Goal: Information Seeking & Learning: Learn about a topic

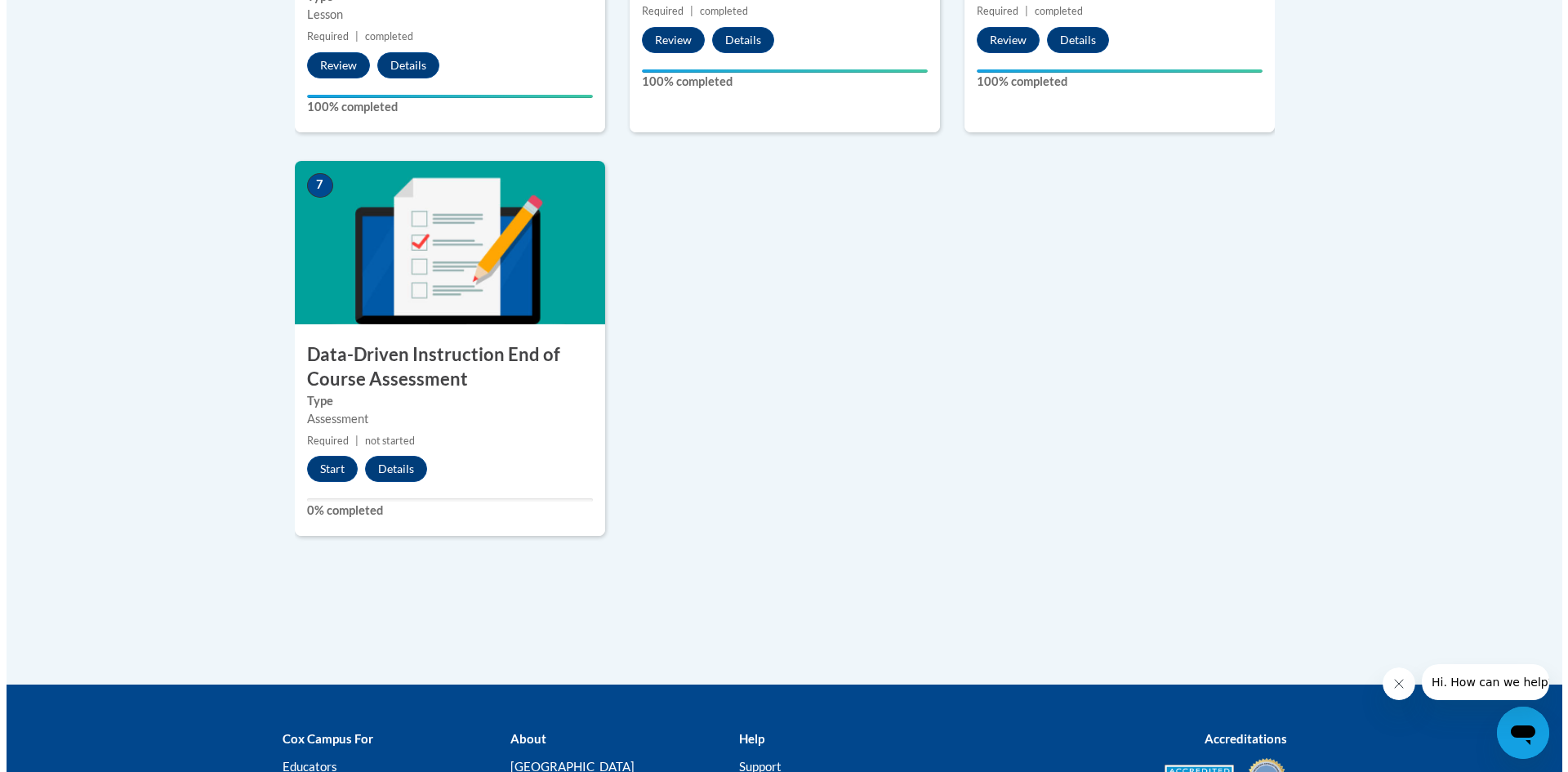
scroll to position [1307, 0]
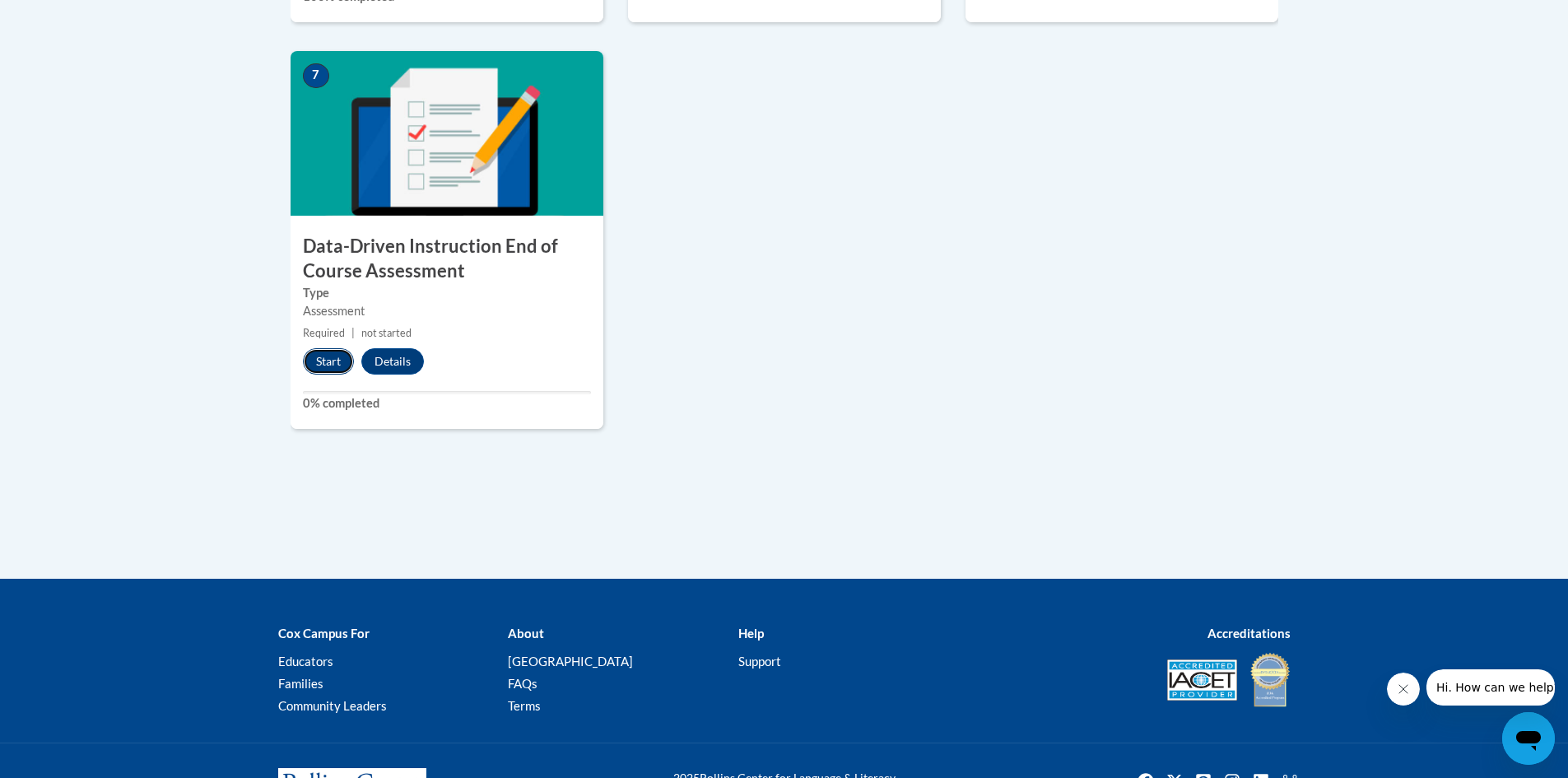
click at [336, 366] on button "Start" at bounding box center [328, 361] width 51 height 26
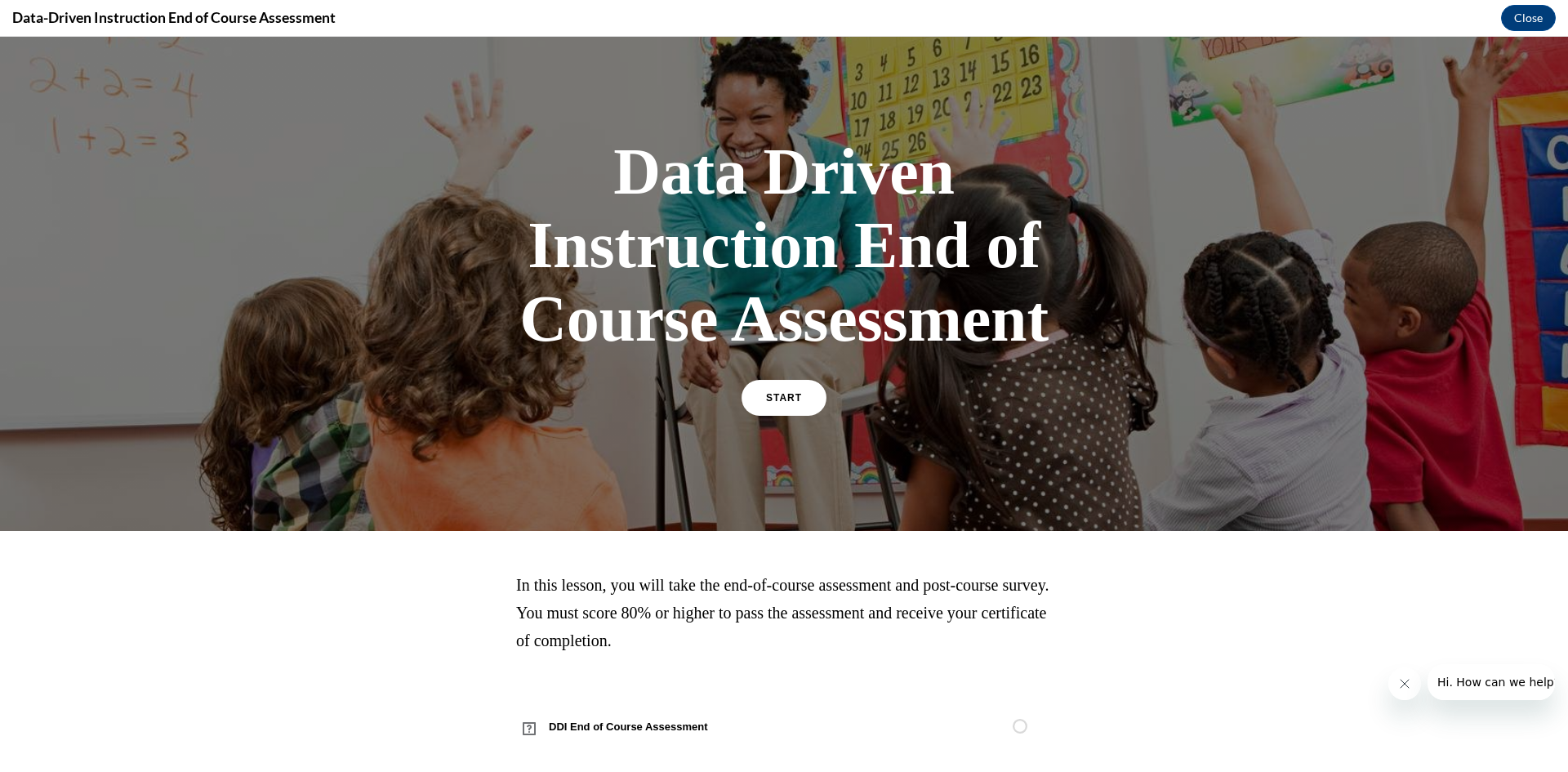
scroll to position [38, 0]
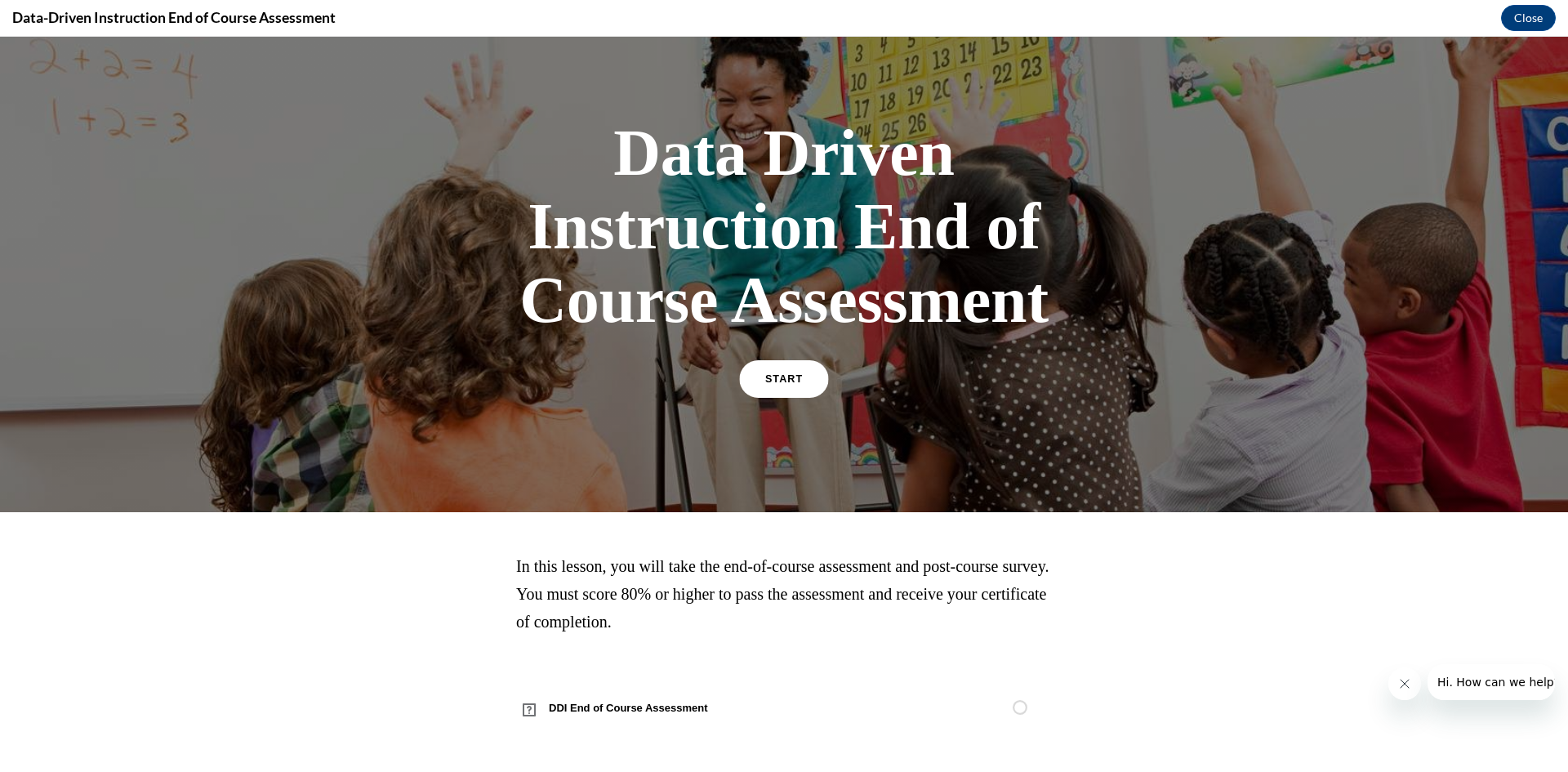
click at [806, 379] on link "START" at bounding box center [783, 379] width 89 height 37
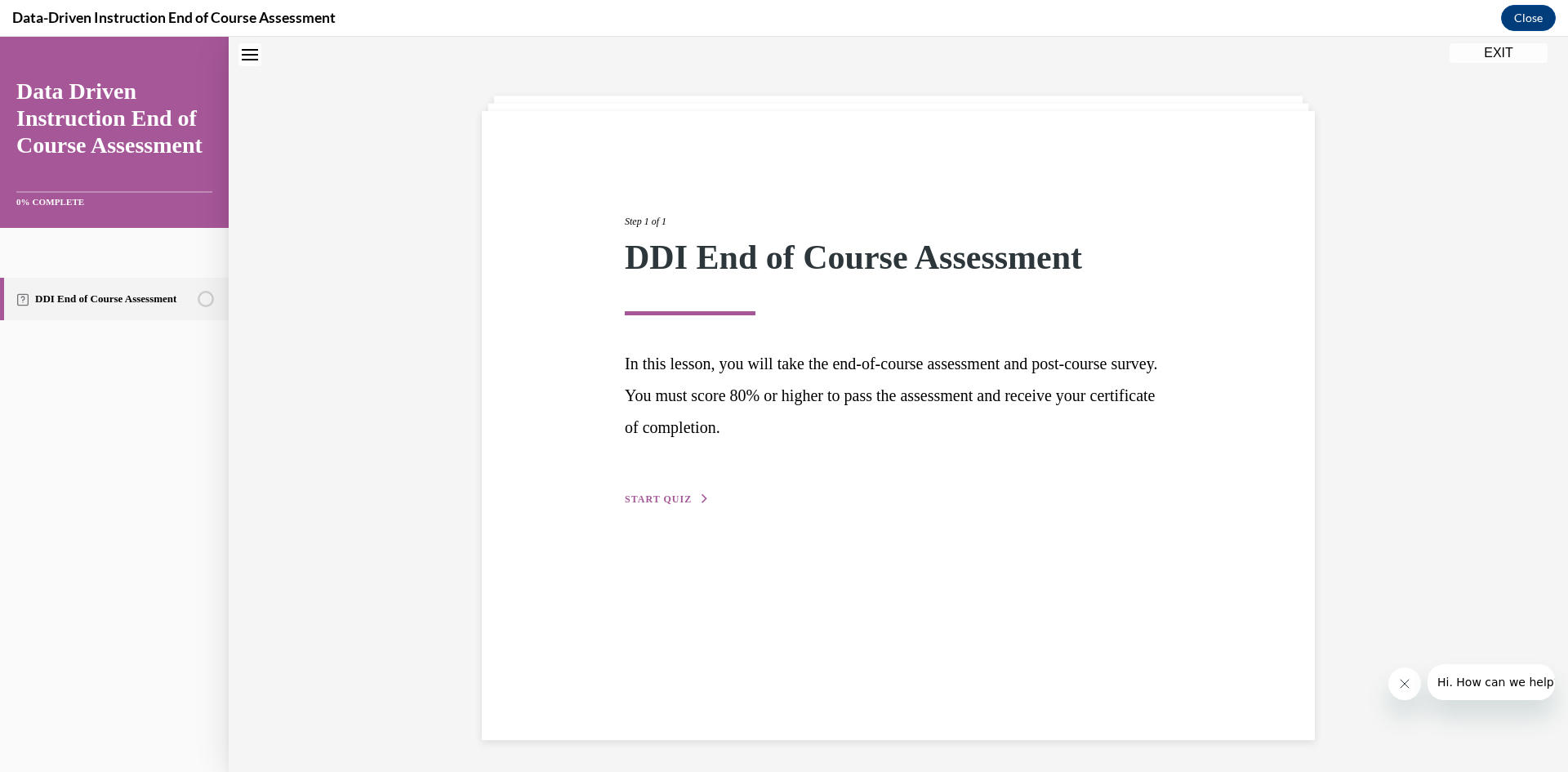
scroll to position [52, 0]
click at [669, 501] on span "START QUIZ" at bounding box center [657, 499] width 67 height 12
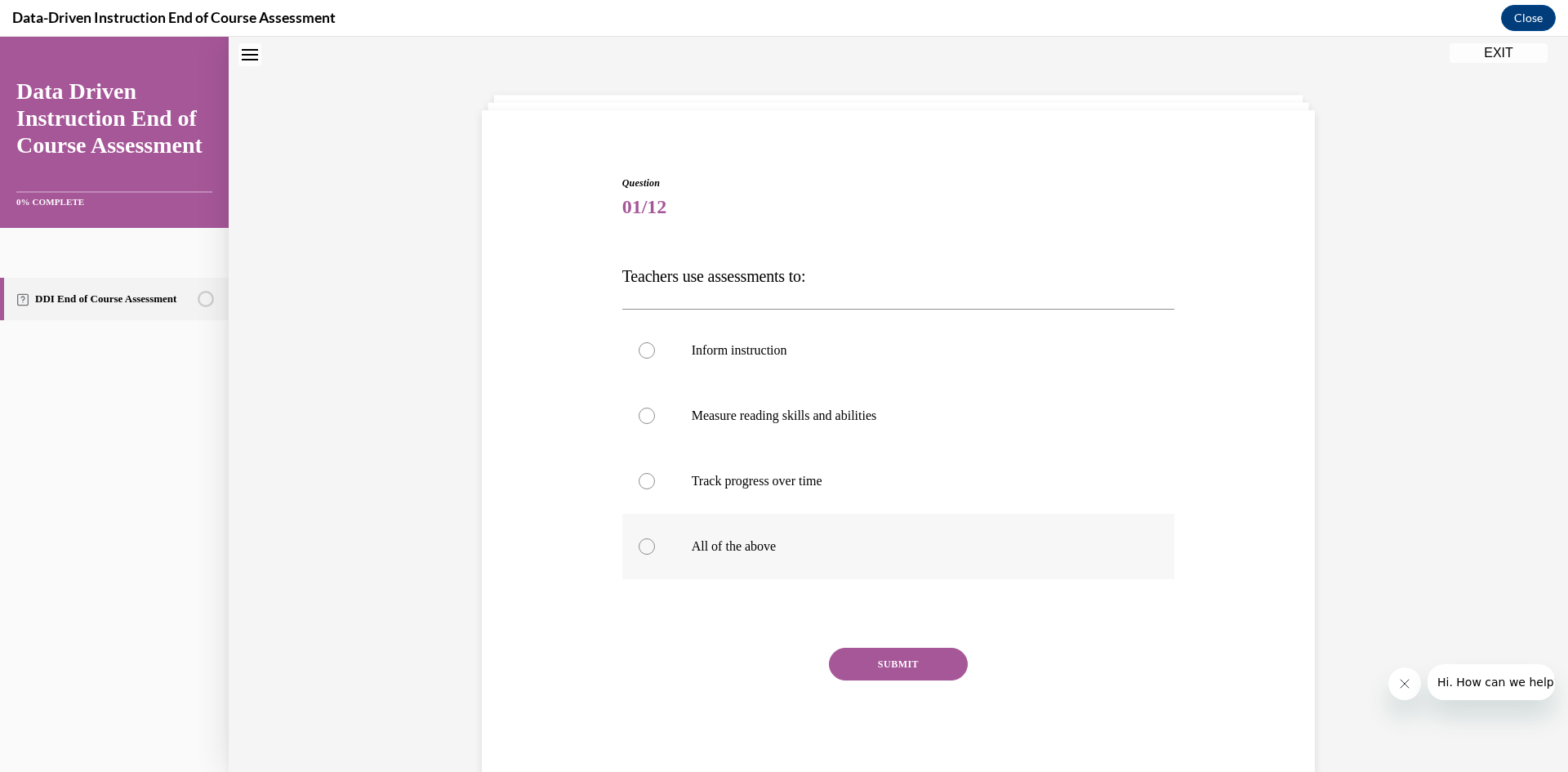
click at [851, 528] on label "All of the above" at bounding box center [898, 546] width 553 height 65
click at [655, 538] on input "All of the above" at bounding box center [646, 546] width 16 height 16
radio input "true"
click at [893, 664] on button "SUBMIT" at bounding box center [899, 664] width 139 height 33
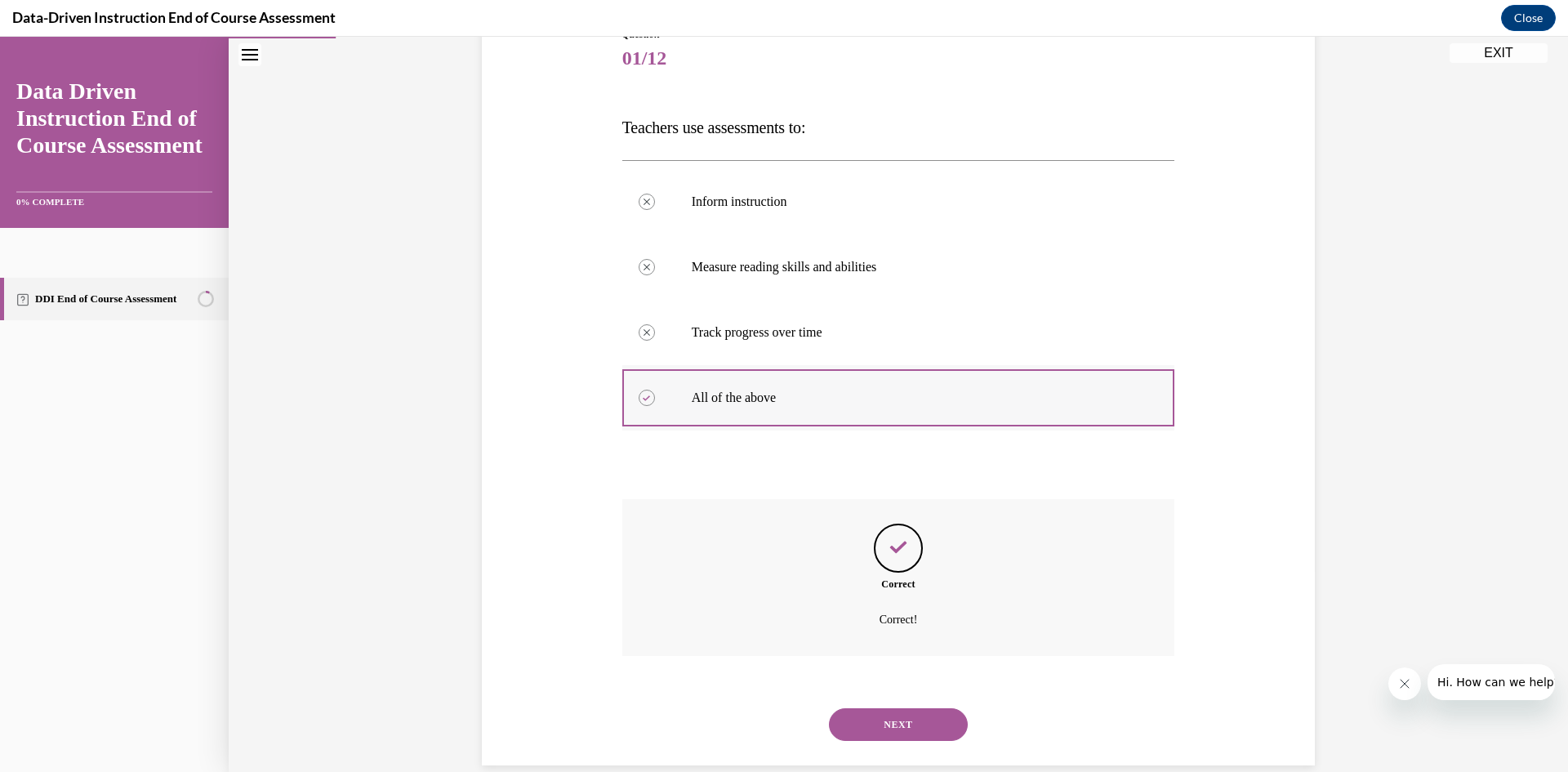
scroll to position [226, 0]
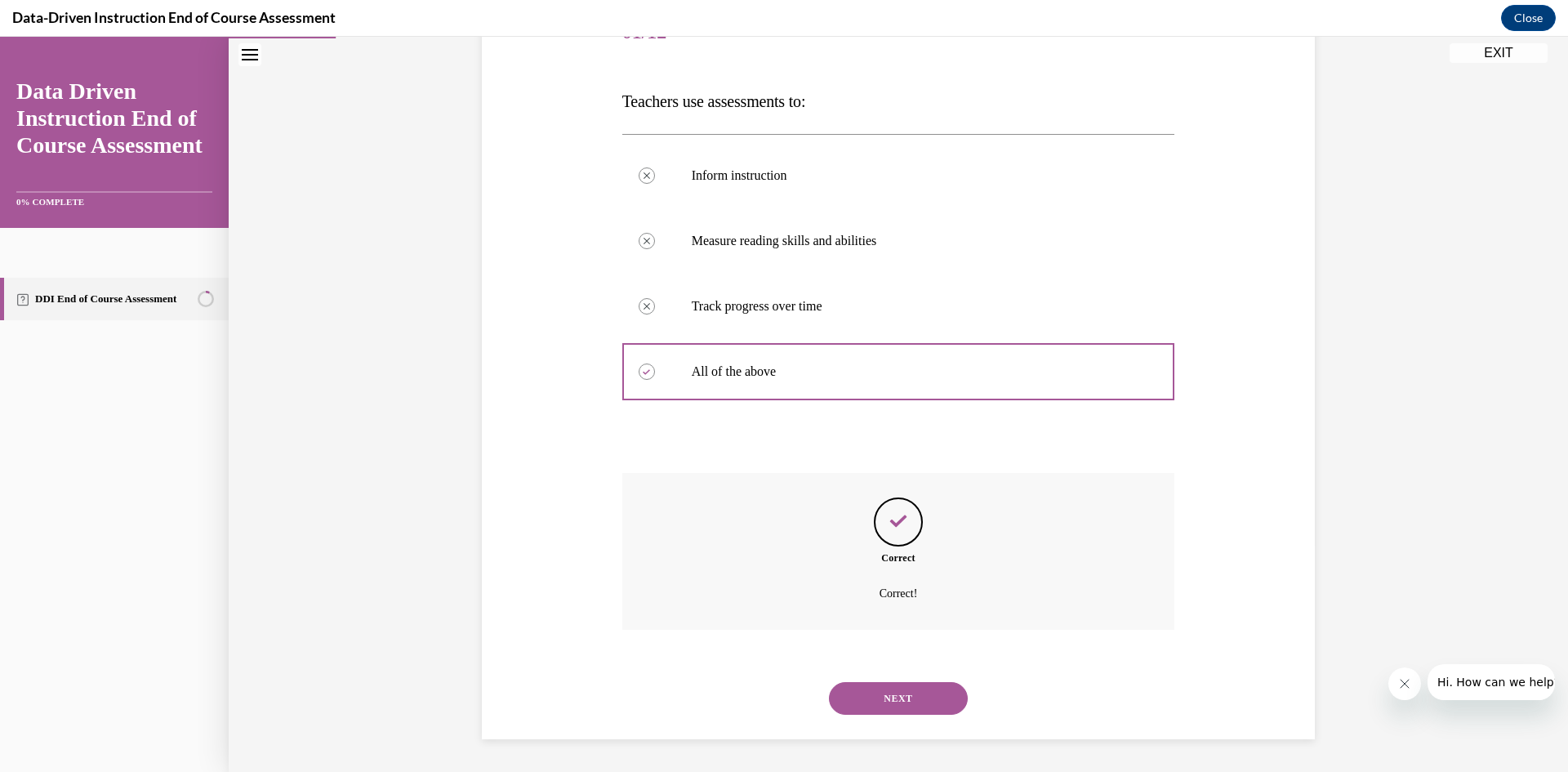
click at [905, 687] on button "NEXT" at bounding box center [899, 698] width 139 height 33
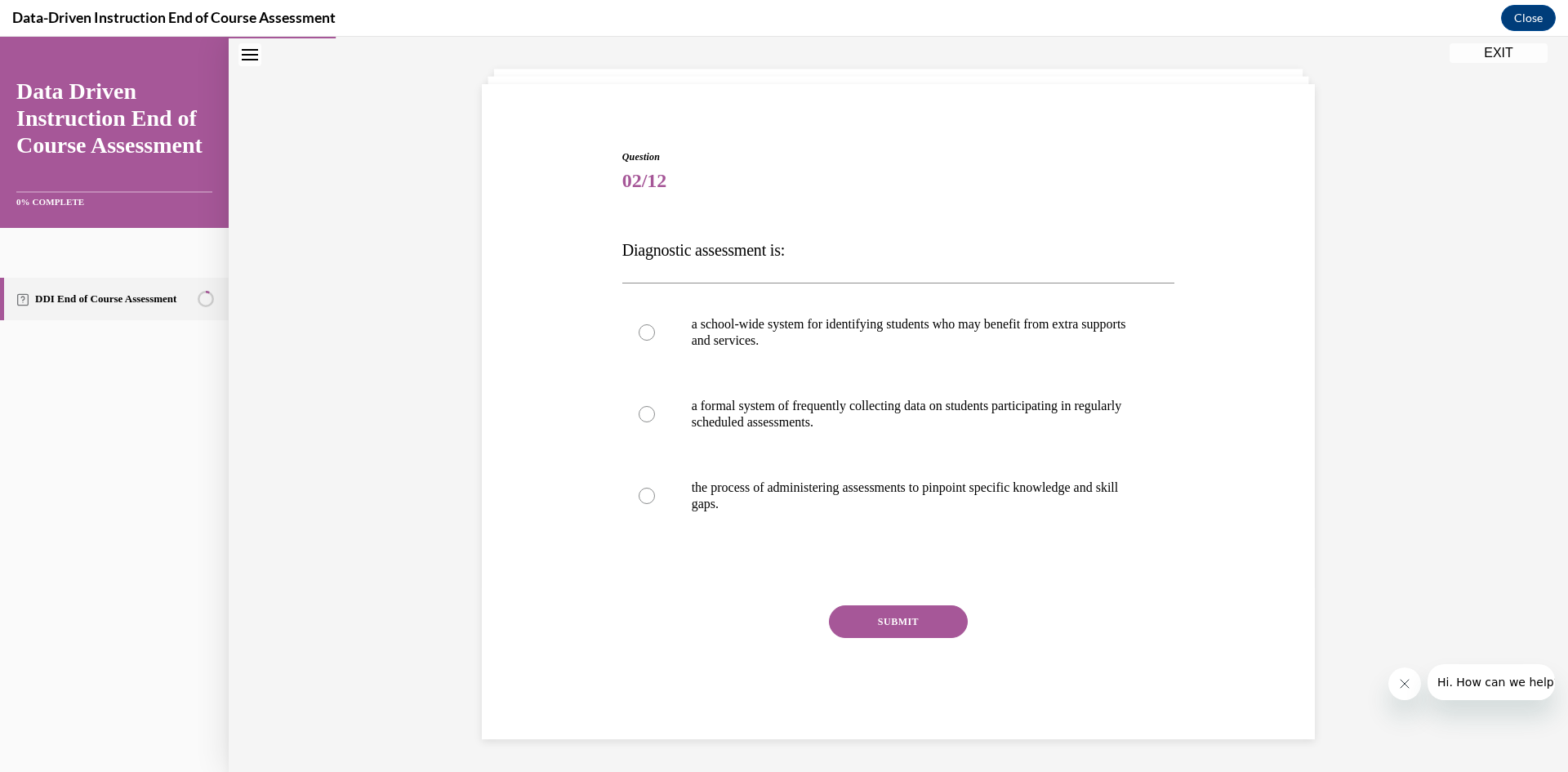
scroll to position [78, 0]
click at [1054, 427] on p "a formal system of frequently collecting data on students participating in regu…" at bounding box center [912, 414] width 443 height 33
click at [655, 422] on input "a formal system of frequently collecting data on students participating in regu…" at bounding box center [646, 414] width 16 height 16
radio input "true"
click at [903, 620] on button "SUBMIT" at bounding box center [899, 621] width 139 height 33
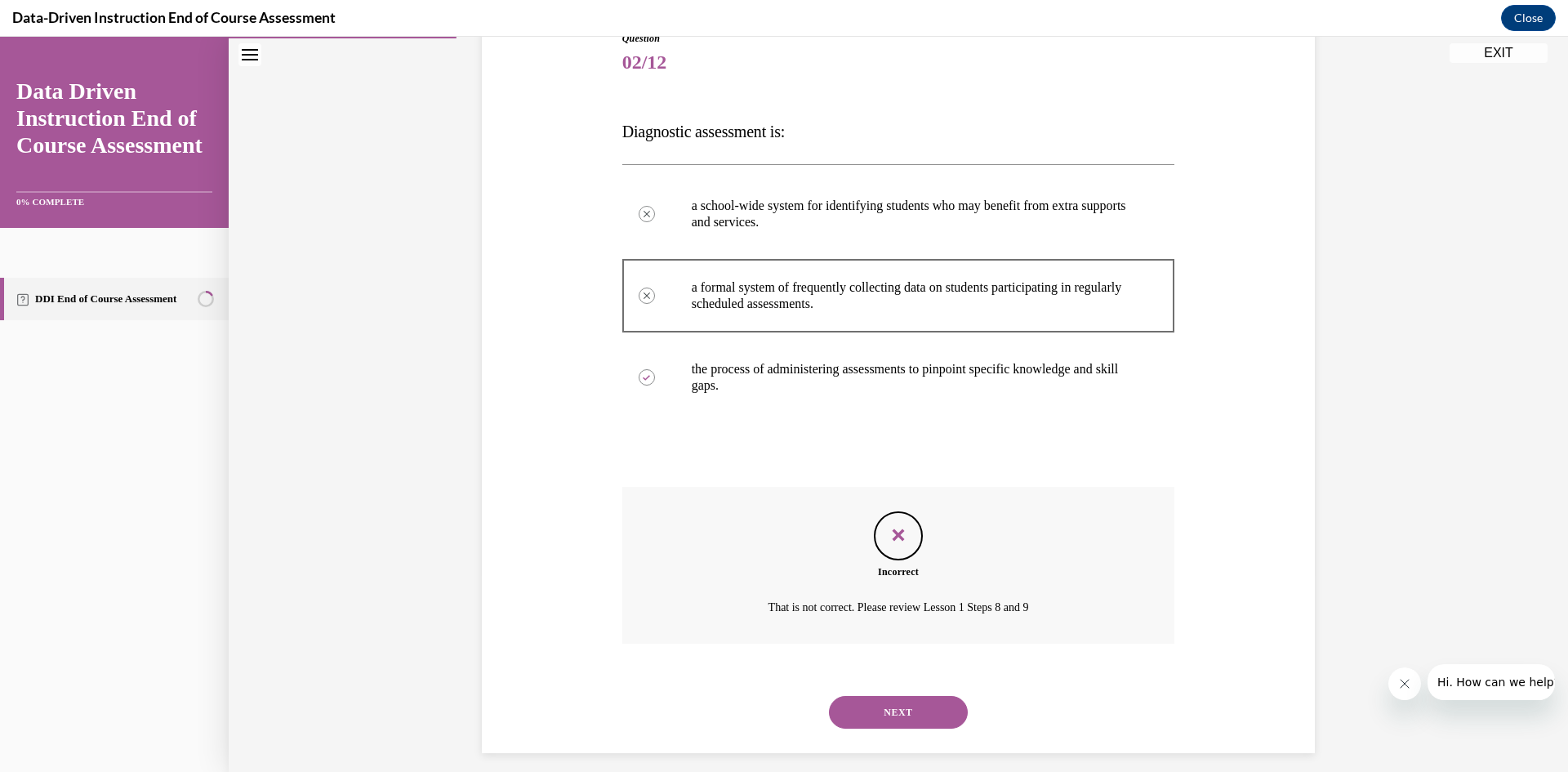
scroll to position [210, 0]
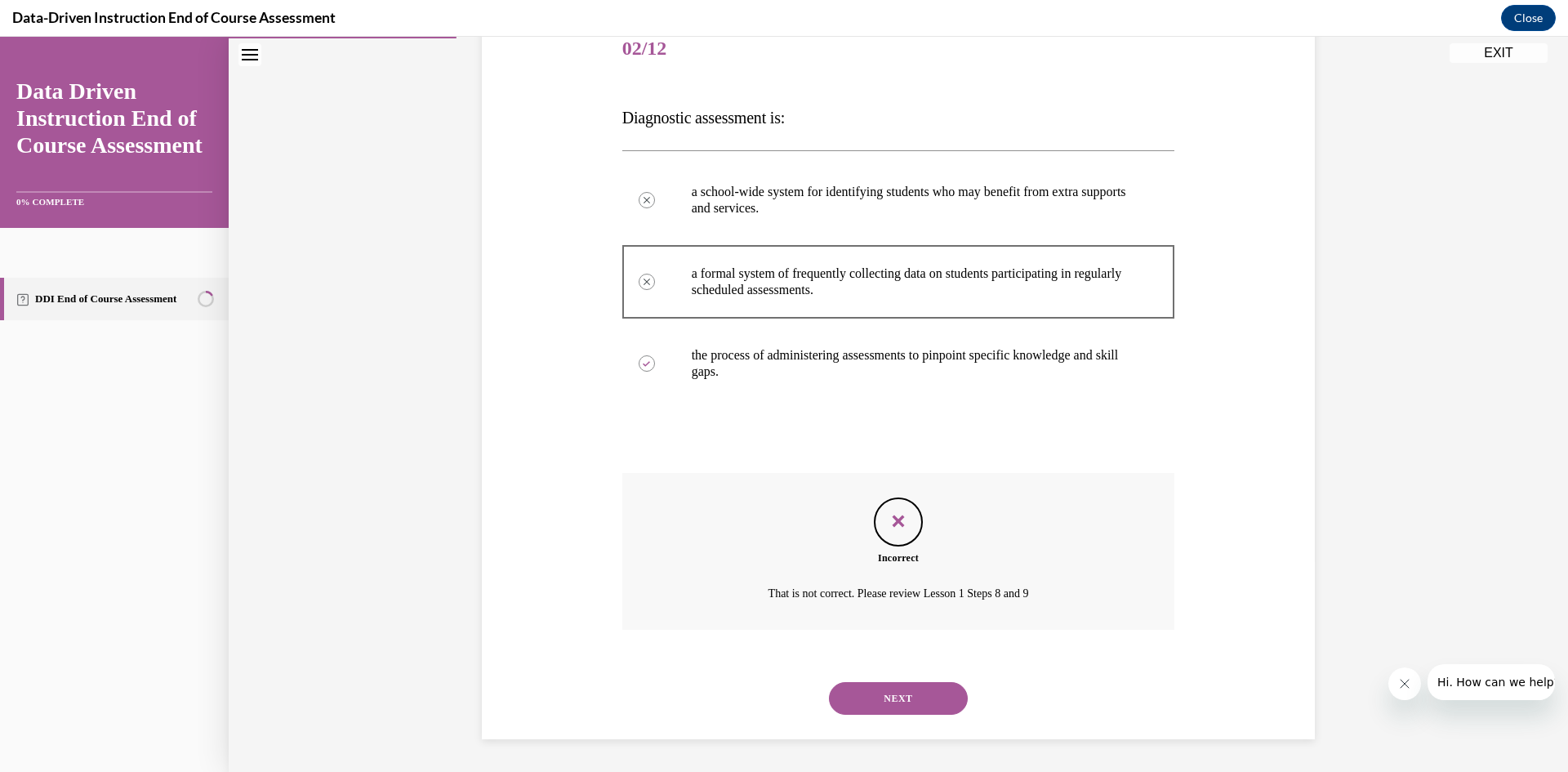
click at [927, 699] on button "NEXT" at bounding box center [899, 698] width 139 height 33
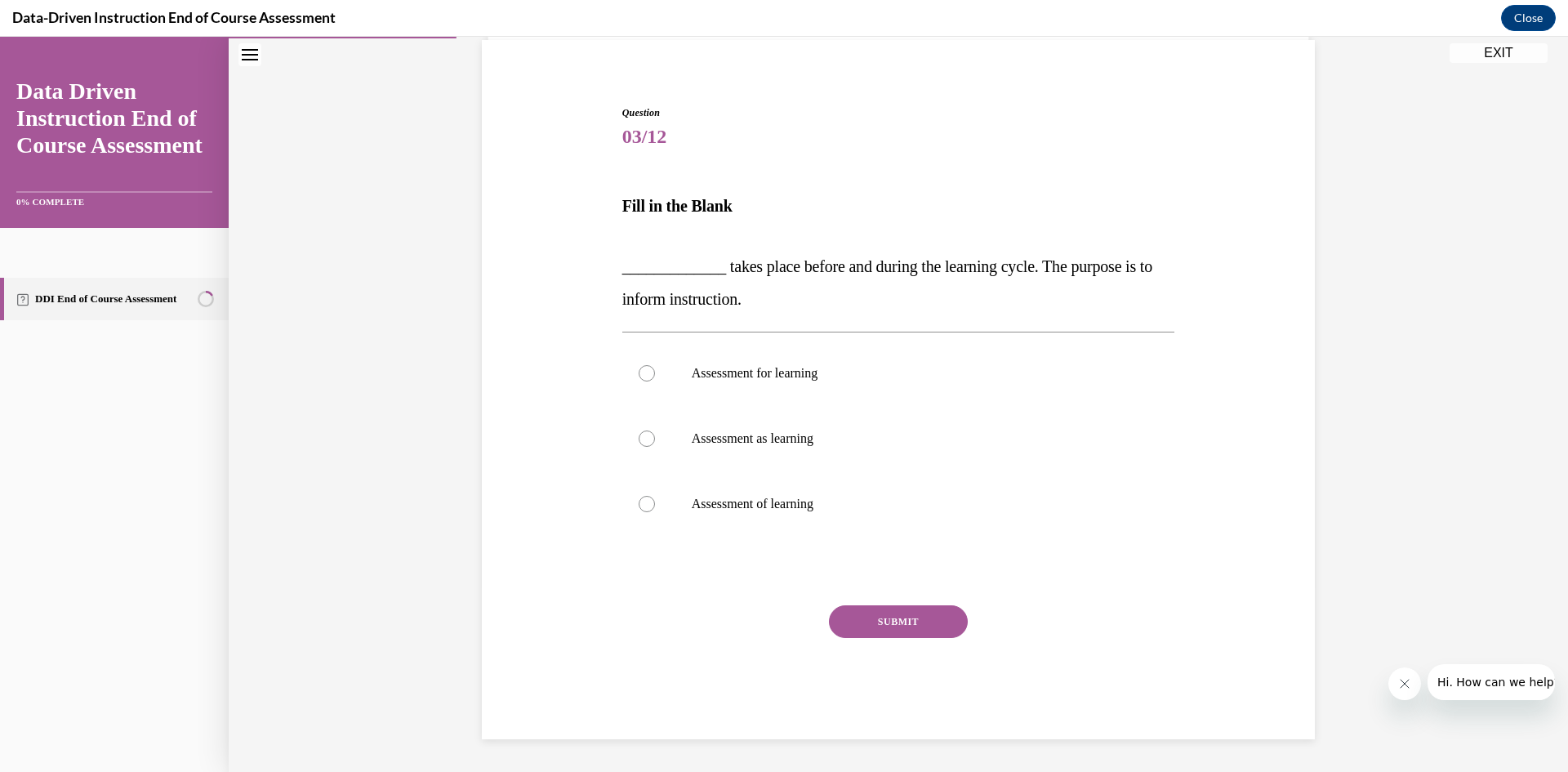
scroll to position [122, 0]
click at [839, 511] on p "Assessment of learning" at bounding box center [912, 504] width 443 height 16
click at [655, 511] on input "Assessment of learning" at bounding box center [646, 504] width 16 height 16
radio input "true"
click at [911, 618] on button "SUBMIT" at bounding box center [899, 621] width 139 height 33
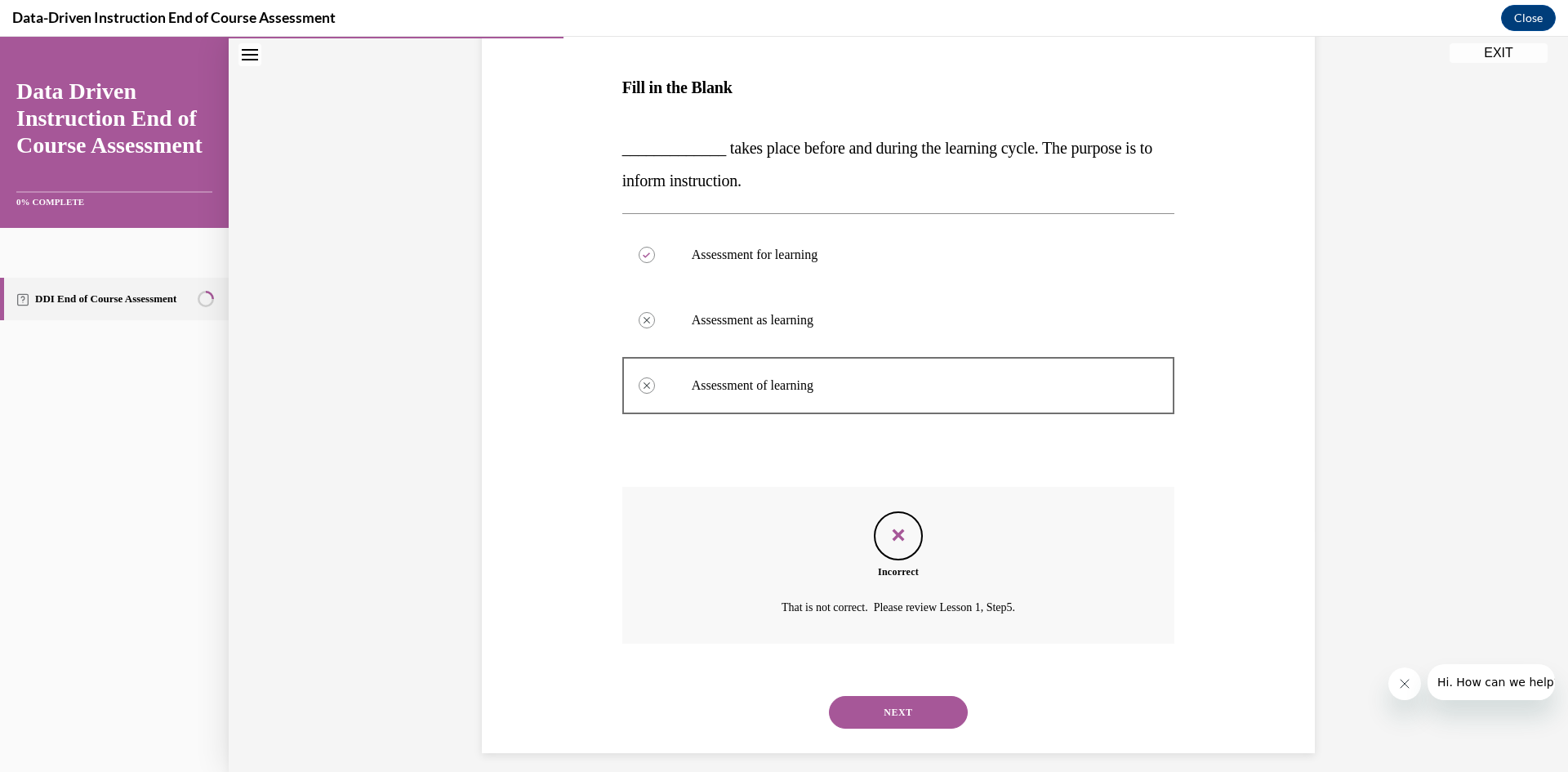
scroll to position [254, 0]
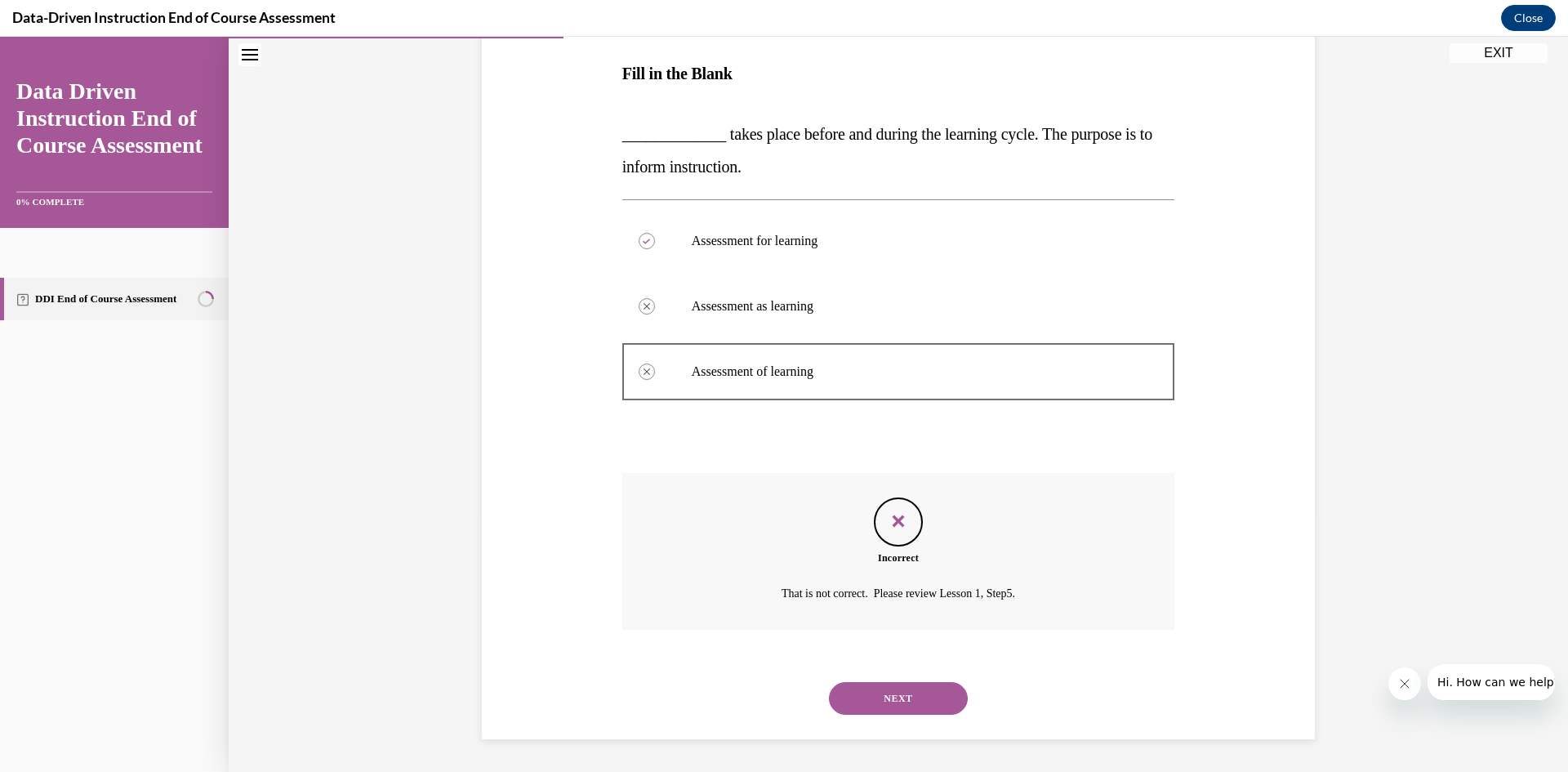
click at [932, 711] on button "NEXT" at bounding box center [899, 698] width 139 height 33
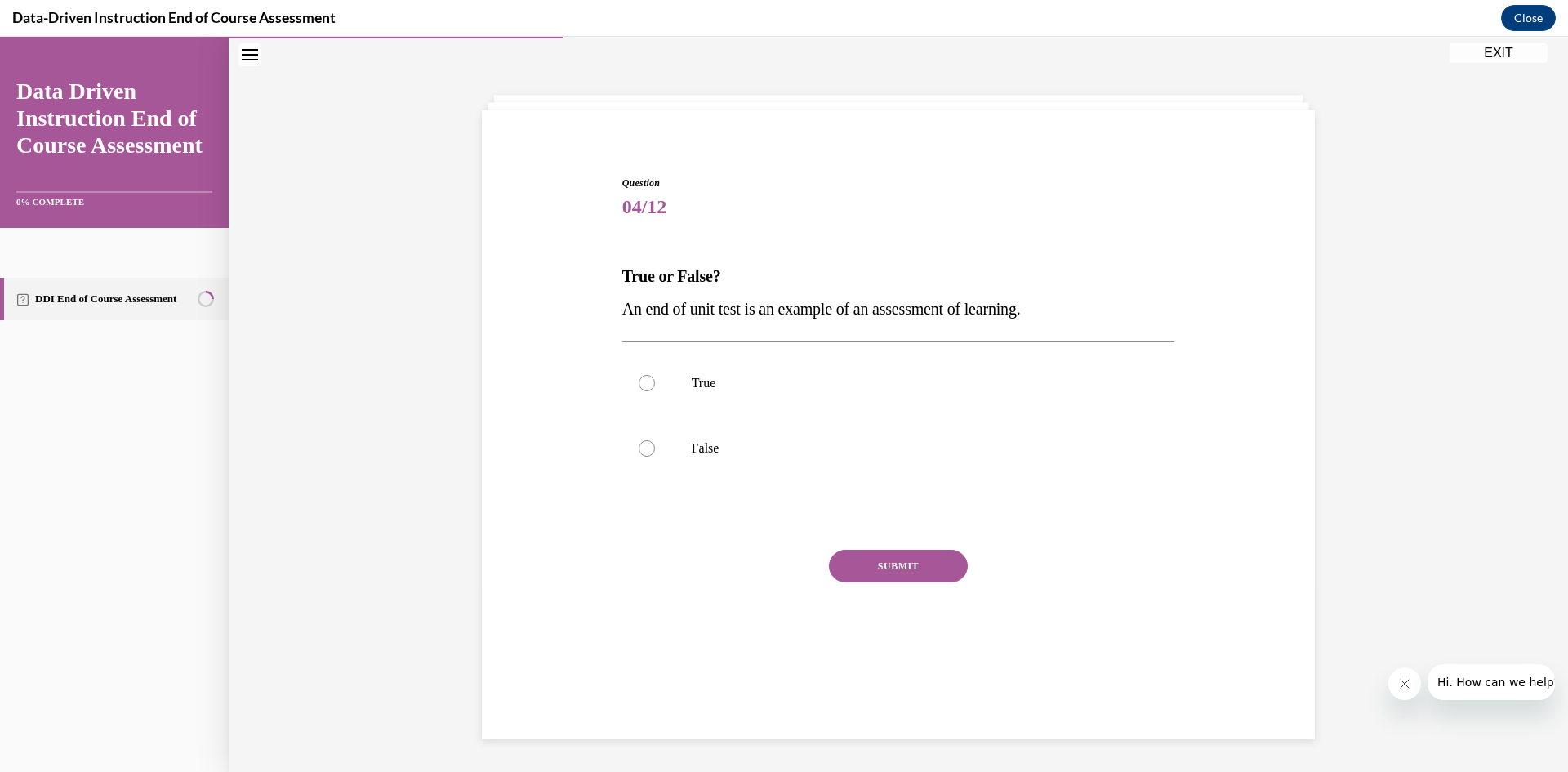
scroll to position [52, 0]
click at [774, 403] on label "True" at bounding box center [898, 383] width 553 height 65
click at [655, 391] on input "True" at bounding box center [646, 383] width 16 height 16
radio input "true"
click at [917, 575] on button "SUBMIT" at bounding box center [899, 566] width 139 height 33
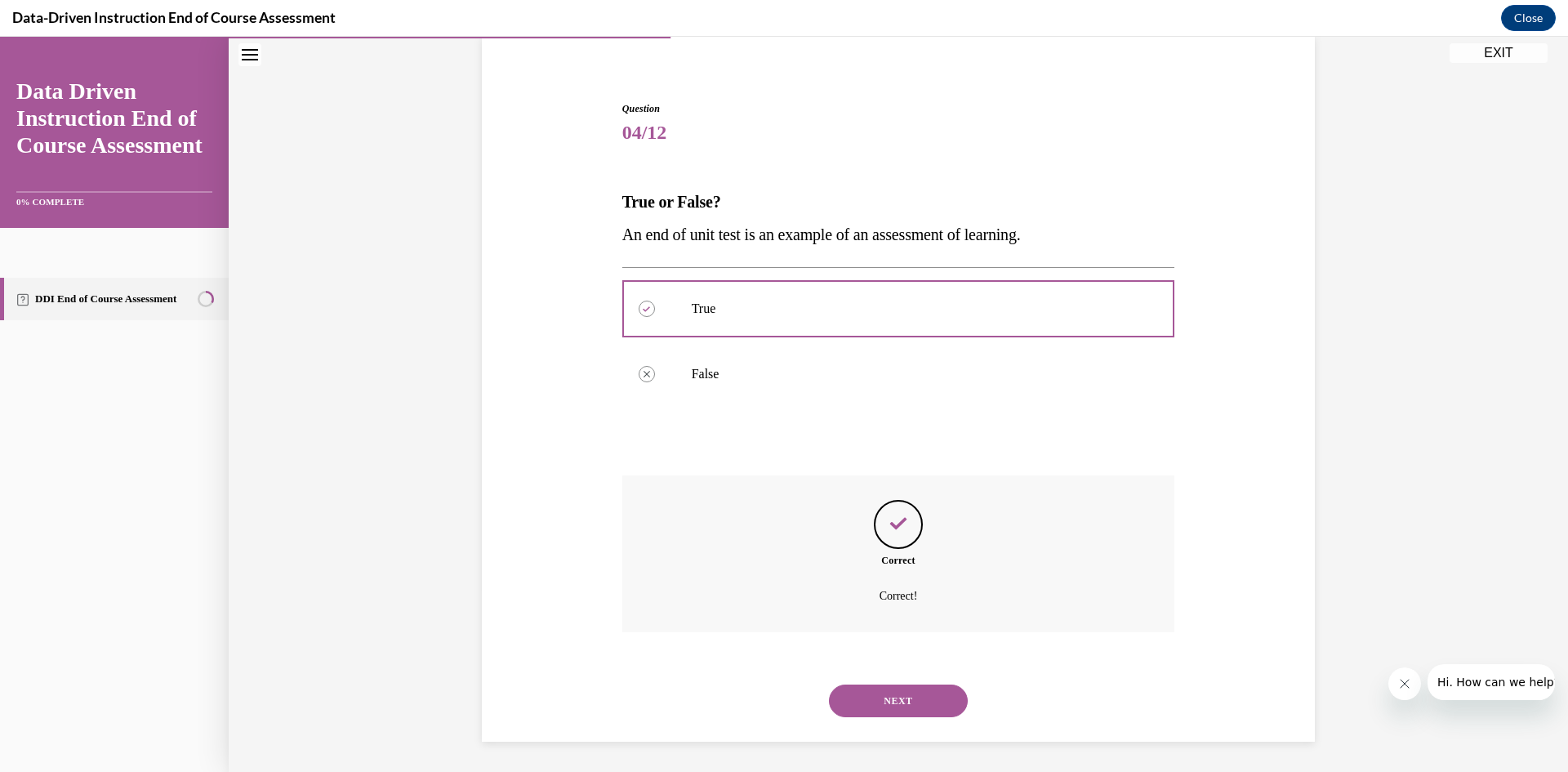
scroll to position [129, 0]
click at [883, 697] on button "NEXT" at bounding box center [899, 698] width 139 height 33
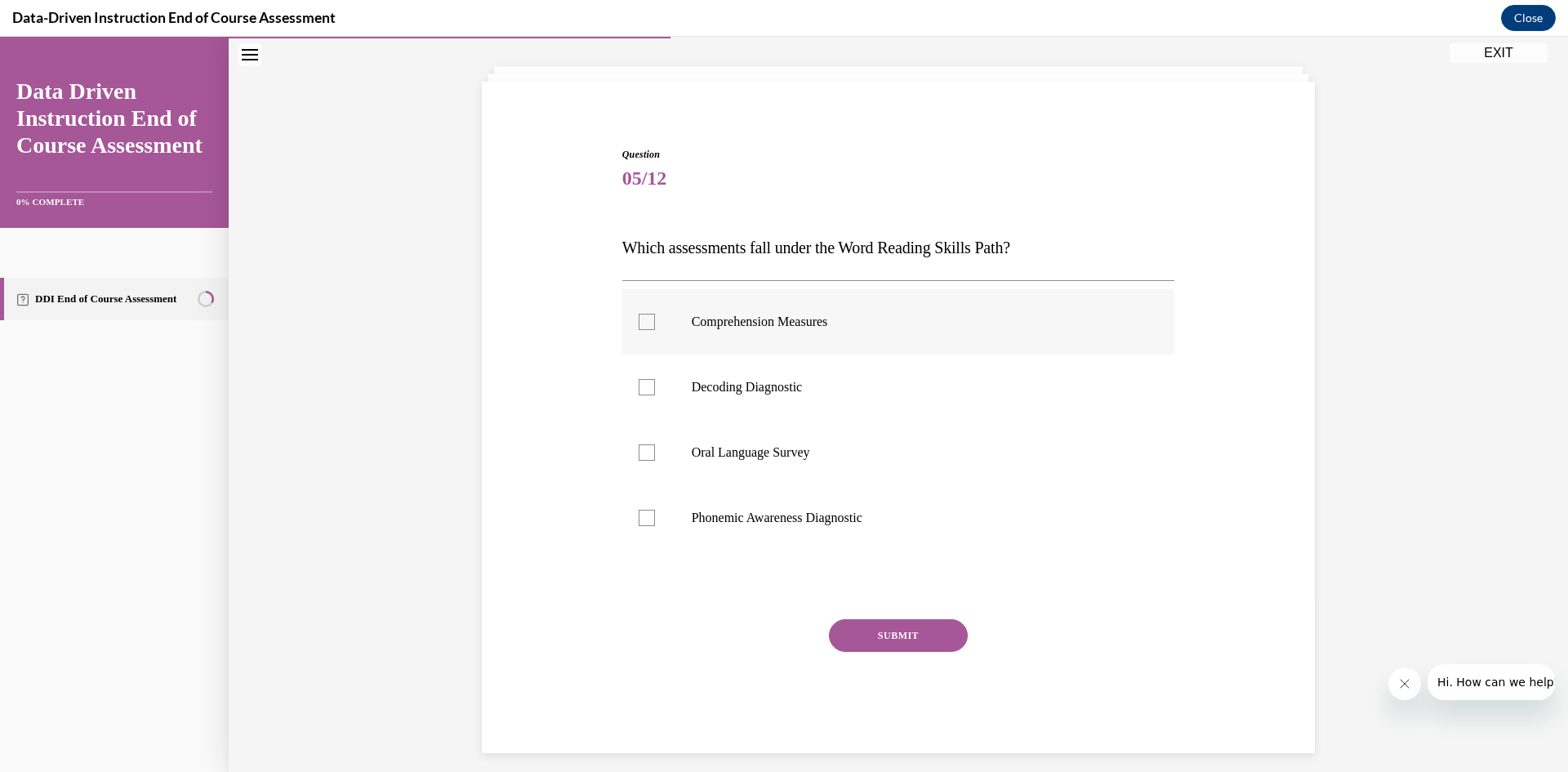
scroll to position [94, 0]
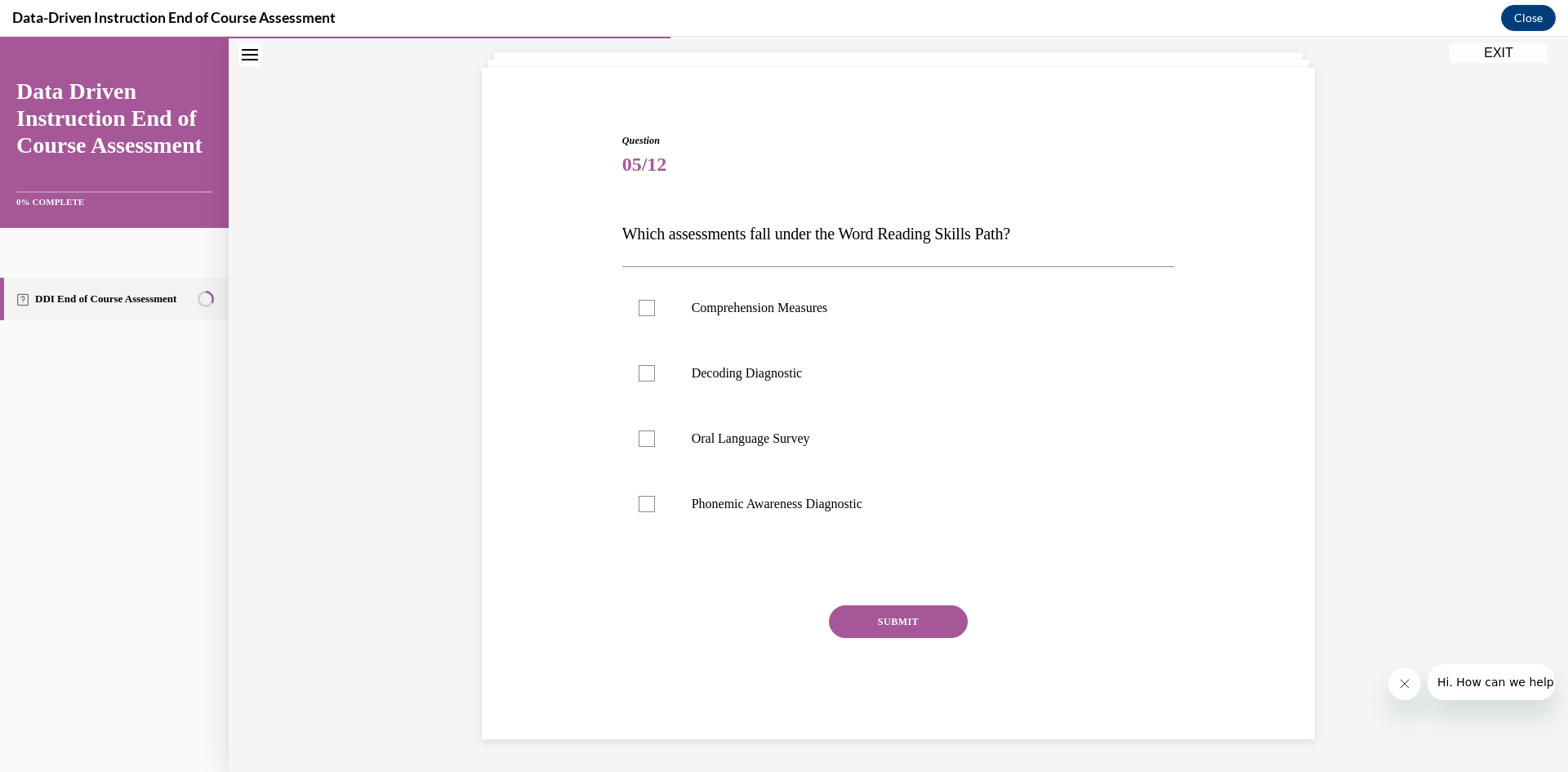
click at [1527, 60] on button "EXIT" at bounding box center [1499, 52] width 98 height 19
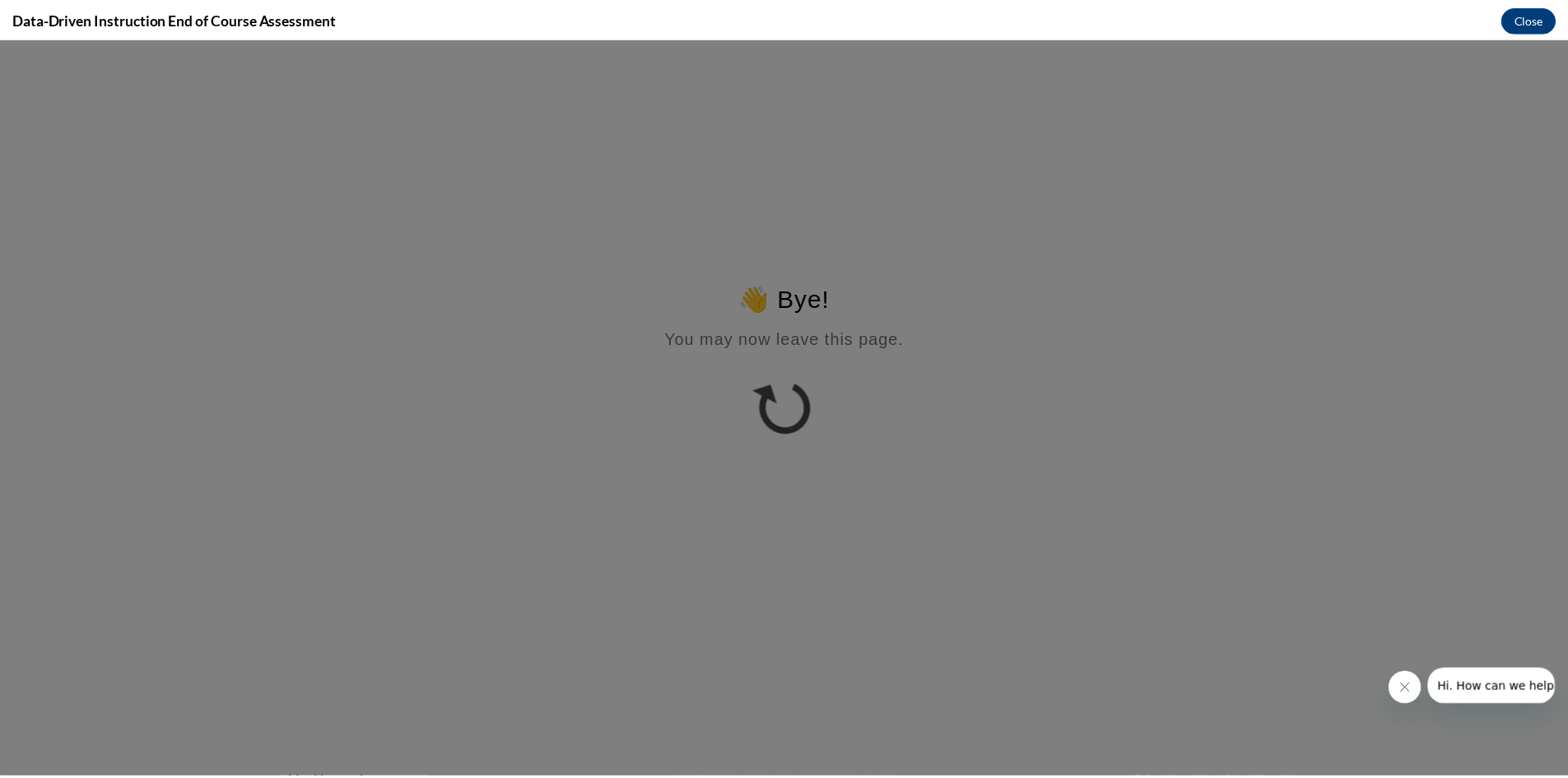
scroll to position [0, 0]
